Goal: Information Seeking & Learning: Learn about a topic

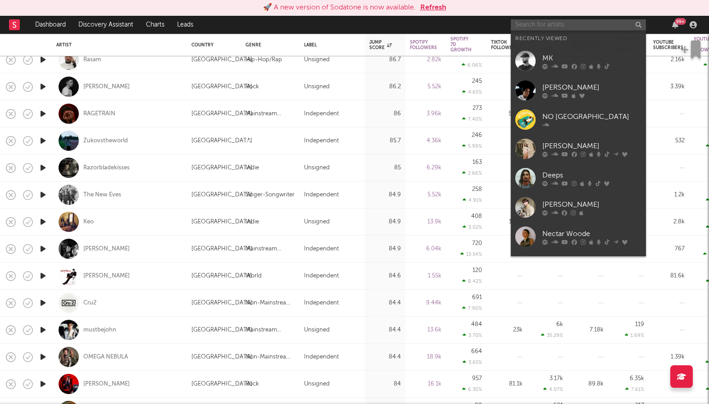
click at [534, 28] on input "text" at bounding box center [578, 24] width 135 height 11
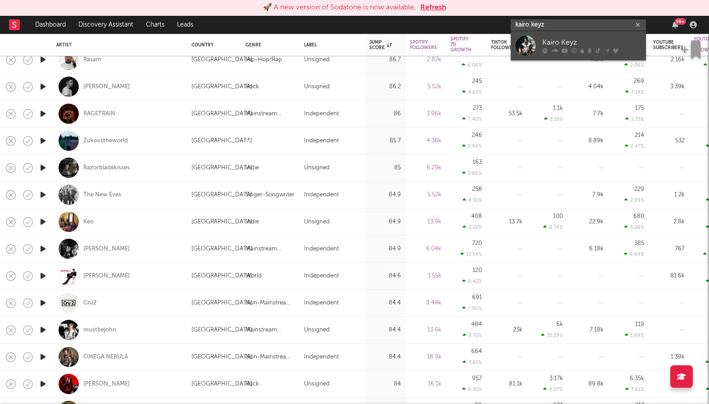
type input "kairo keyz"
click at [525, 47] on div at bounding box center [525, 46] width 20 height 20
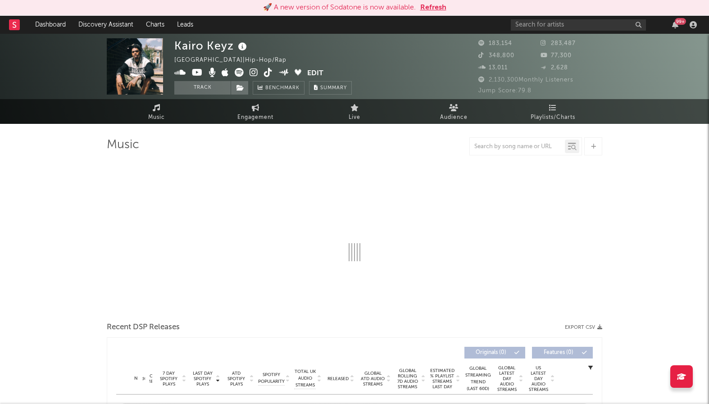
select select "6m"
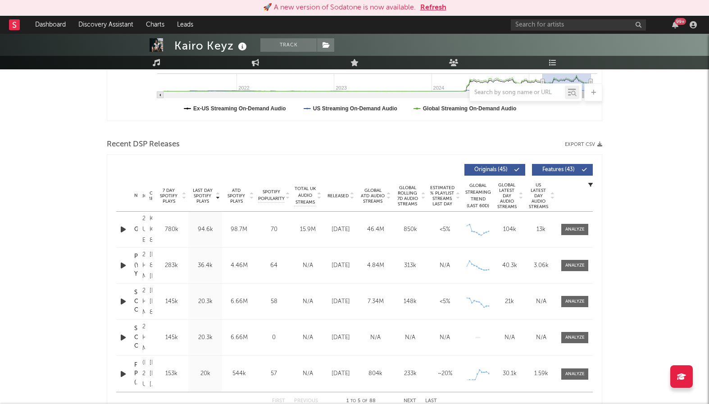
scroll to position [304, 0]
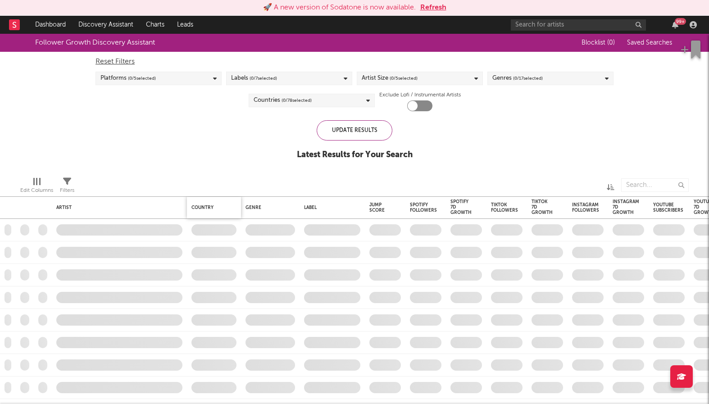
checkbox input "true"
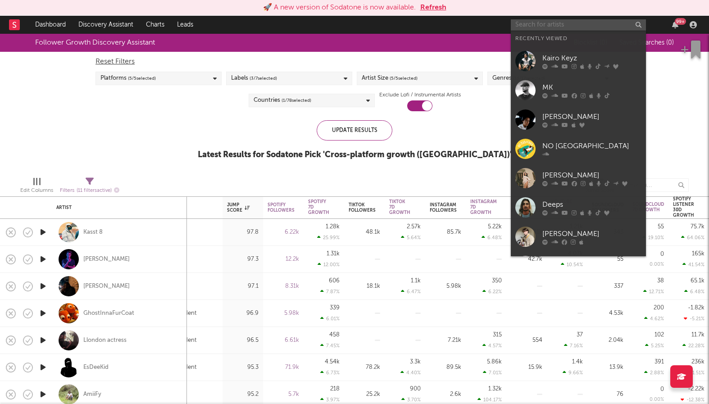
click at [557, 28] on input "text" at bounding box center [578, 24] width 135 height 11
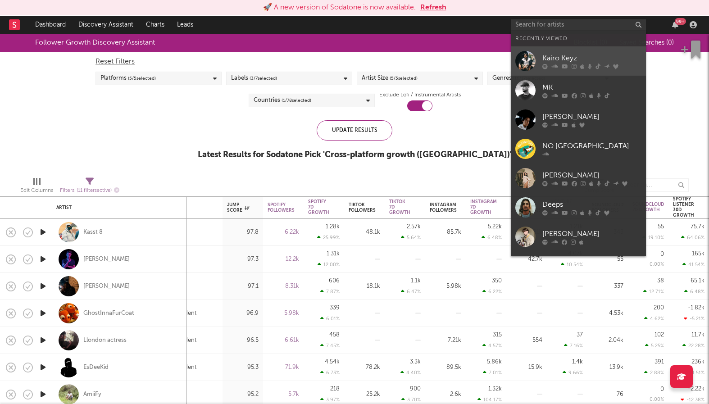
click at [562, 55] on div "Kairo Keyz" at bounding box center [592, 58] width 99 height 11
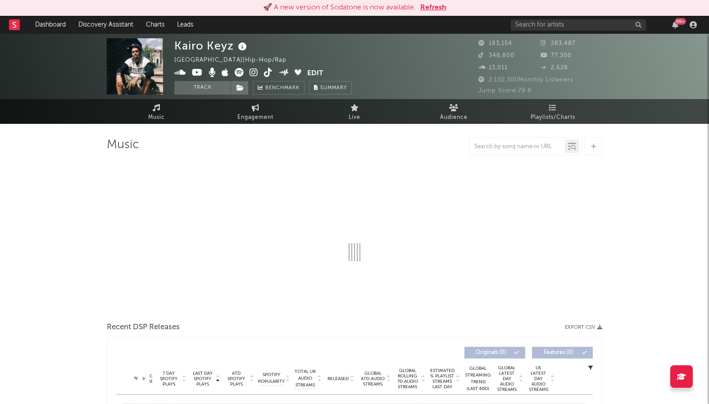
select select "6m"
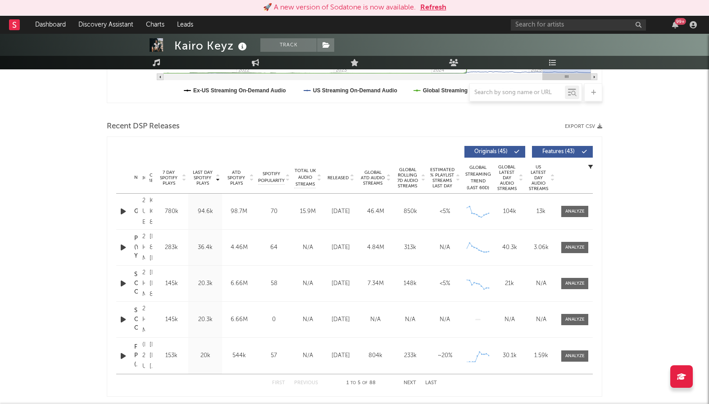
scroll to position [284, 0]
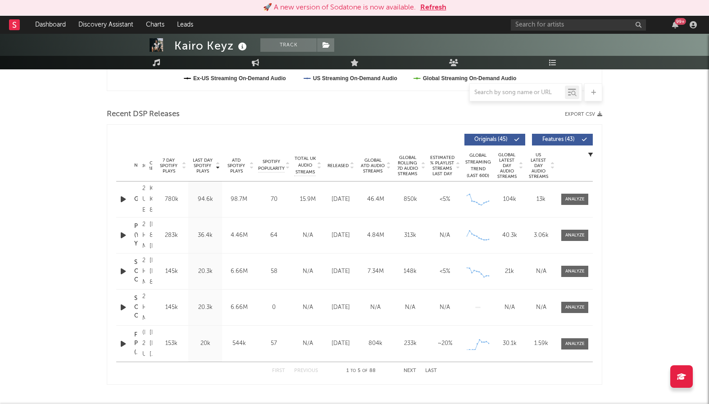
click at [122, 201] on icon "button" at bounding box center [123, 199] width 9 height 11
click at [131, 225] on div "Name PILATES (YES YOU CAN) Copyright 2025 Hitmaker Music Group/Graduation/Hitma…" at bounding box center [354, 236] width 477 height 36
click at [165, 248] on div "Name PILATES (YES YOU CAN) Copyright 2025 Hitmaker Music Group/Graduation/Hitma…" at bounding box center [354, 236] width 477 height 36
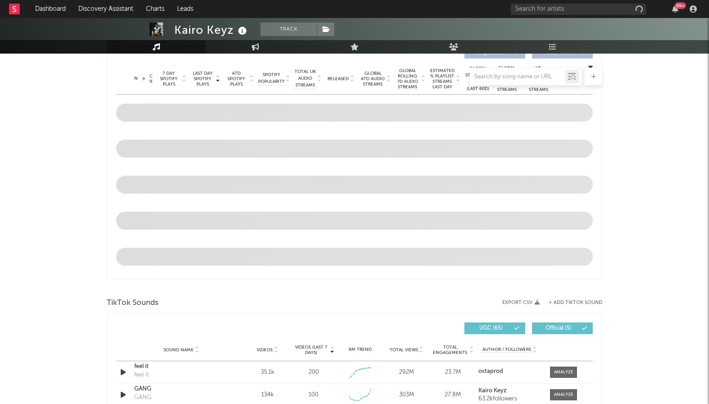
select select "6m"
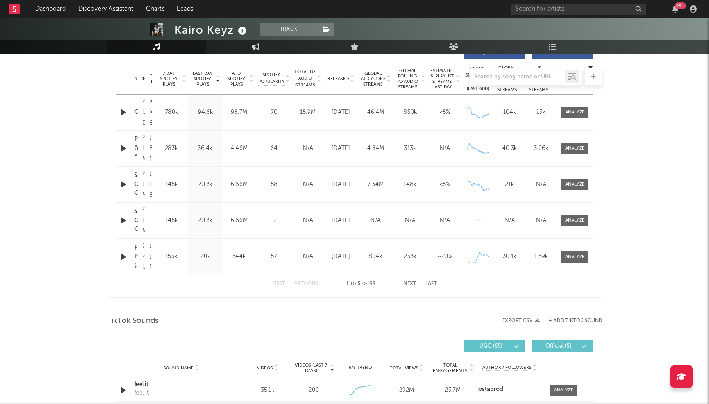
scroll to position [284, 0]
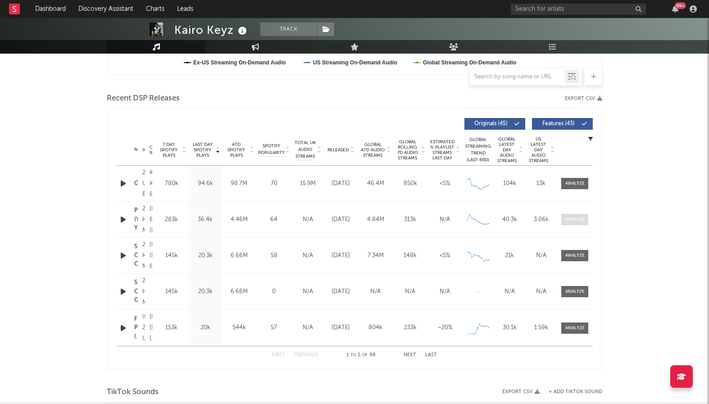
click at [583, 224] on span at bounding box center [574, 219] width 27 height 11
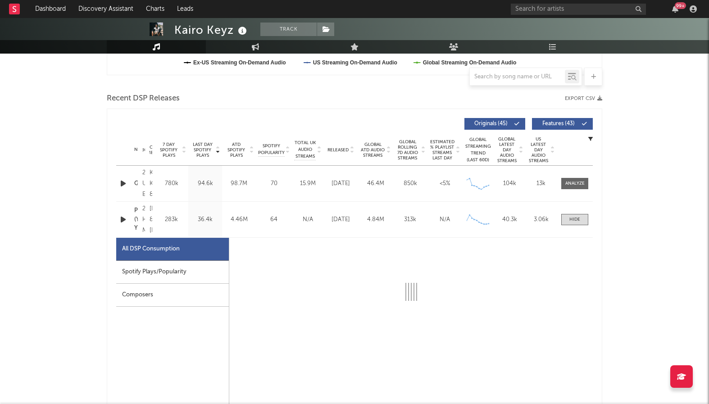
select select "1w"
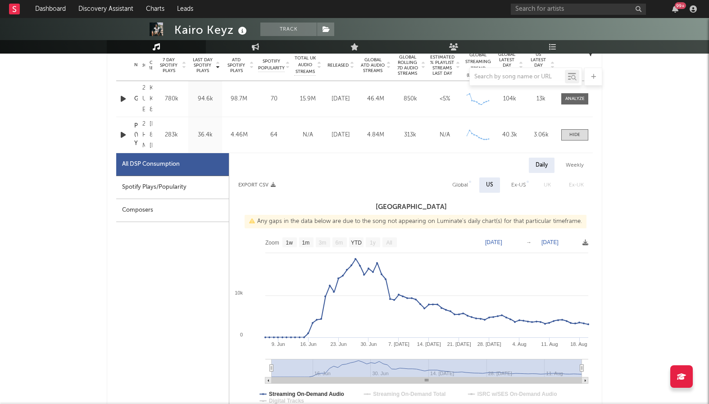
scroll to position [368, 0]
click at [462, 187] on div "Global" at bounding box center [460, 186] width 16 height 11
select select "1w"
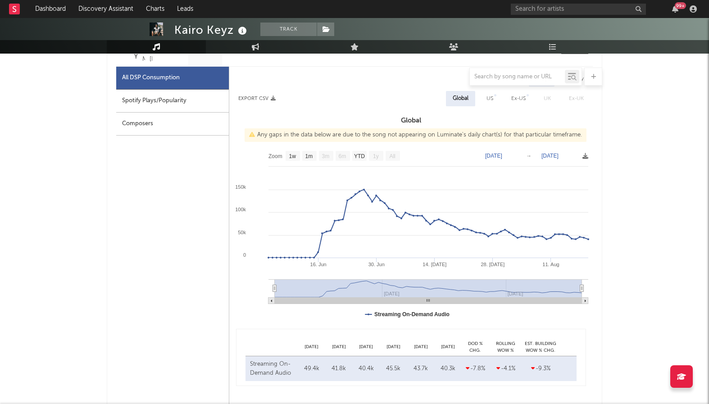
scroll to position [455, 0]
